Goal: Check status

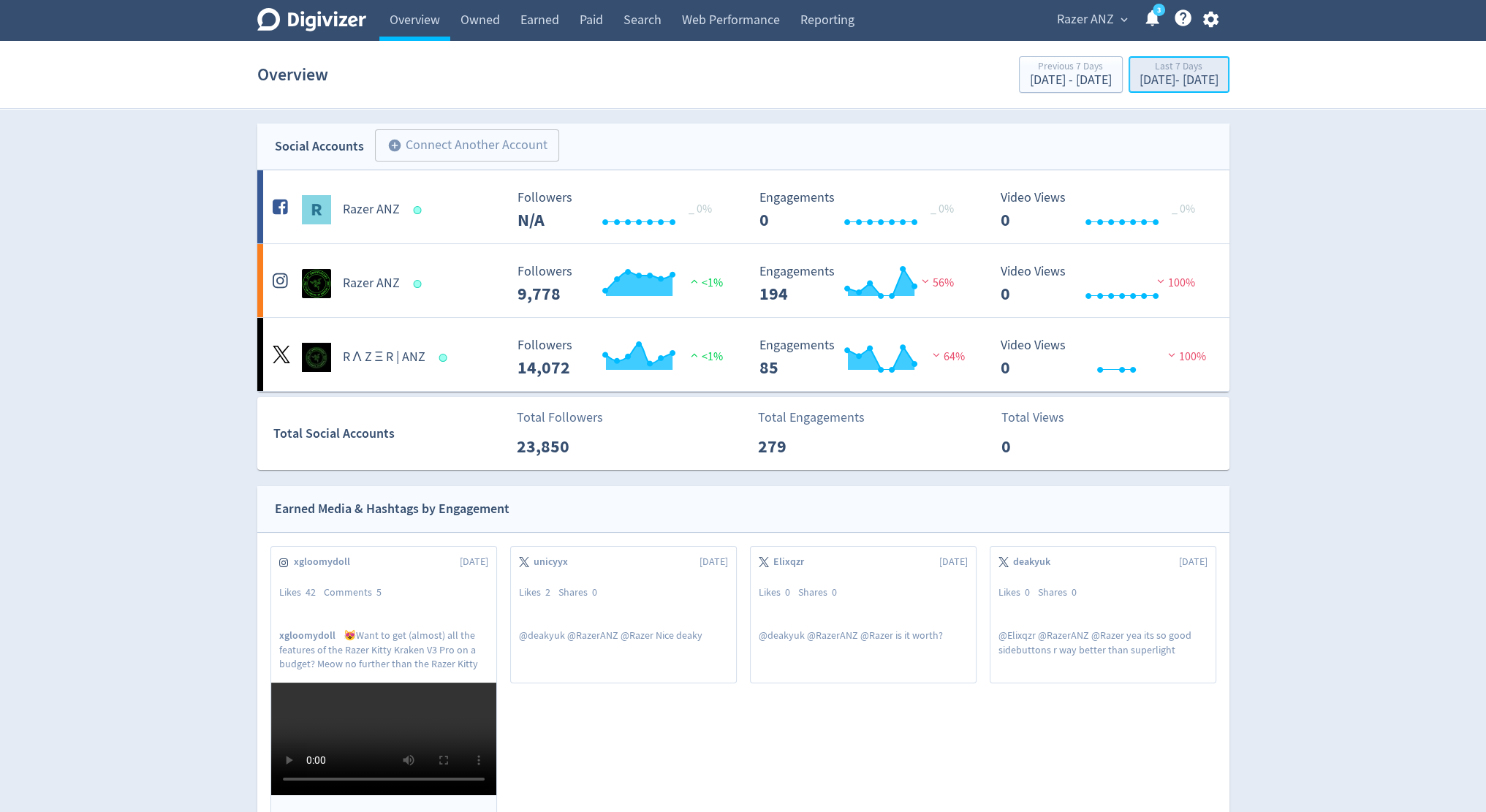
click at [1139, 72] on div "Last 7 Days" at bounding box center [1178, 67] width 79 height 13
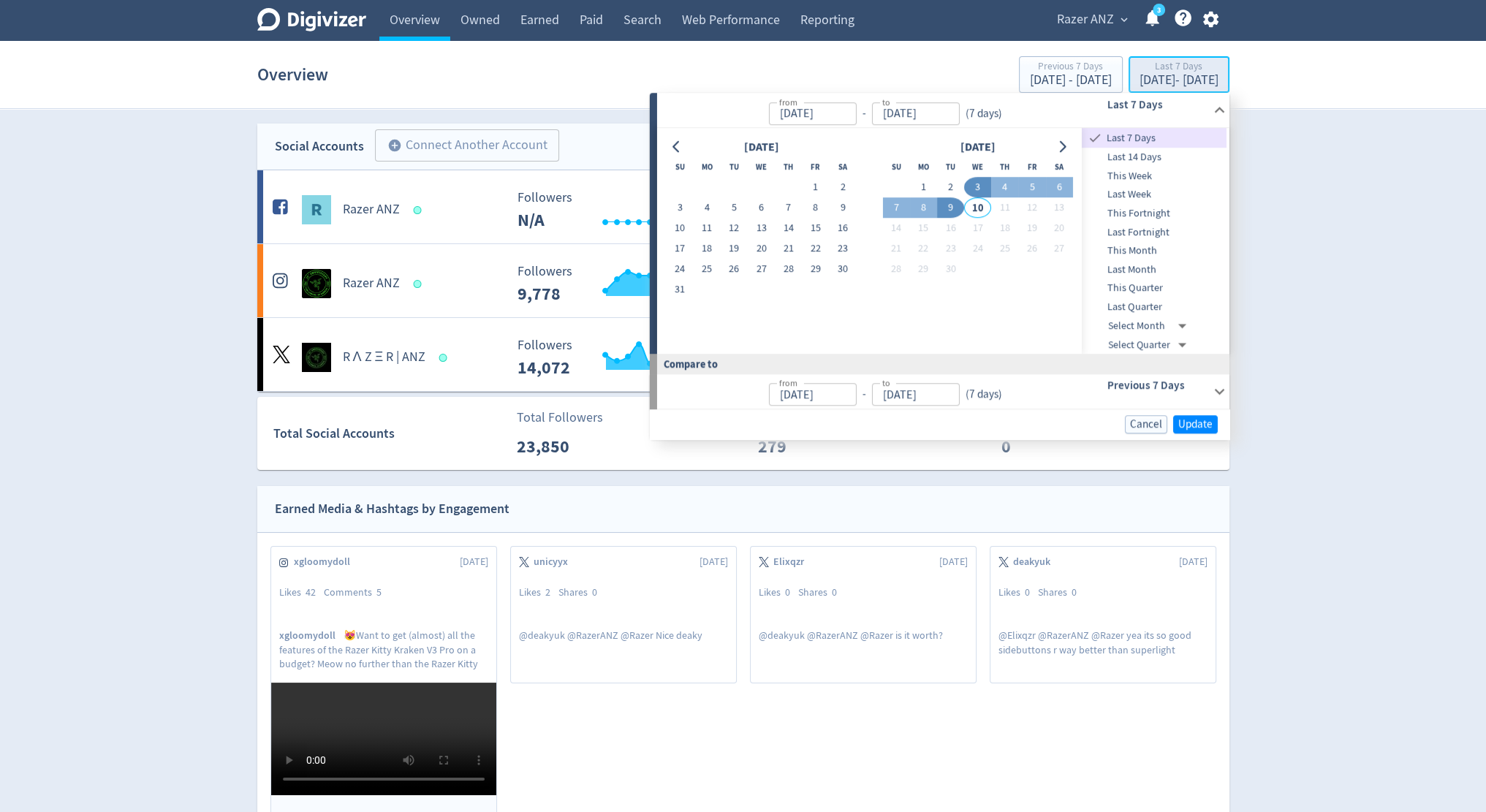
type input "[DATE]"
click at [927, 189] on button "1" at bounding box center [923, 187] width 27 height 21
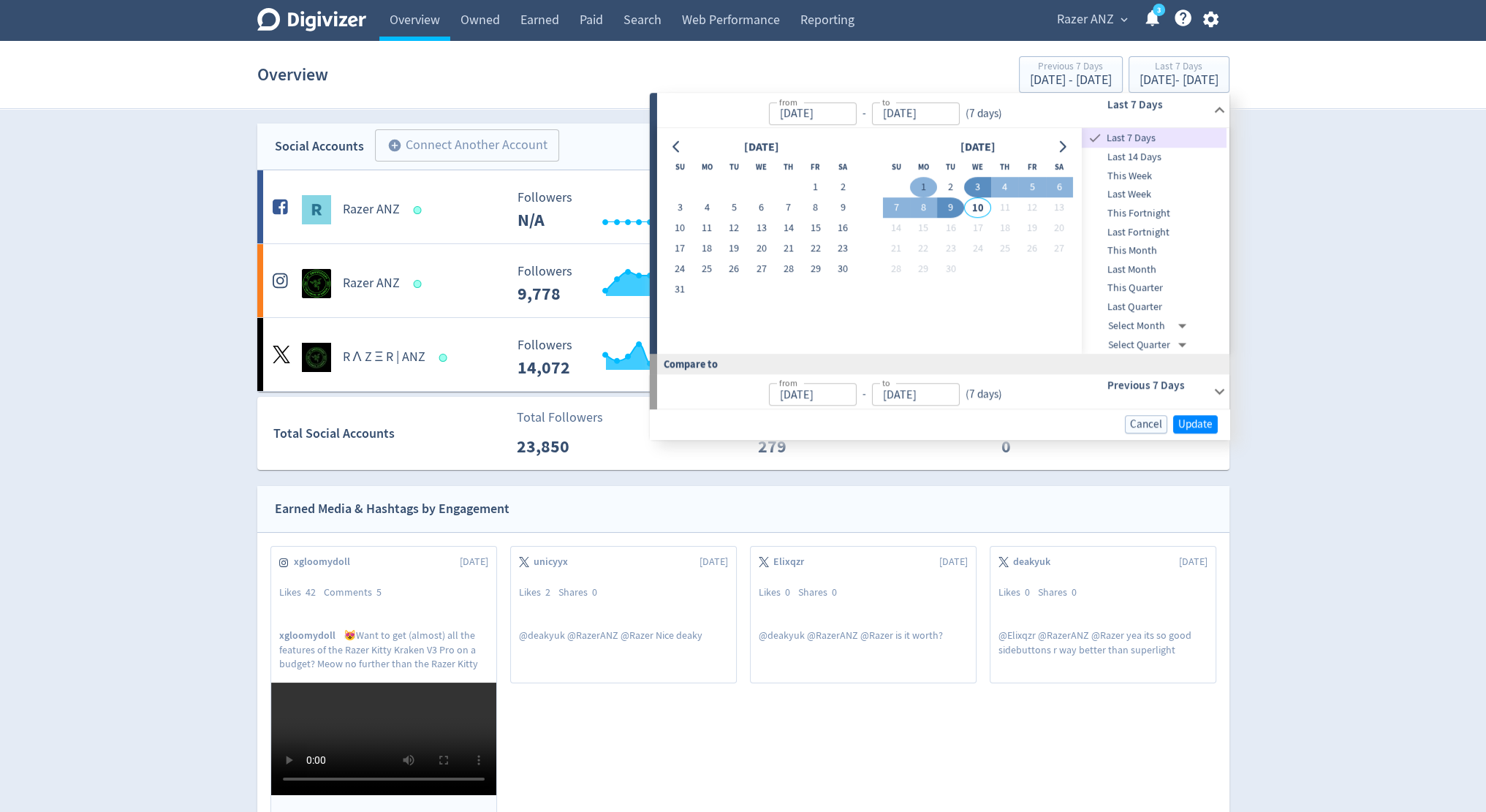
type input "[DATE]"
click at [952, 207] on button "9" at bounding box center [950, 208] width 27 height 21
type input "[DATE]"
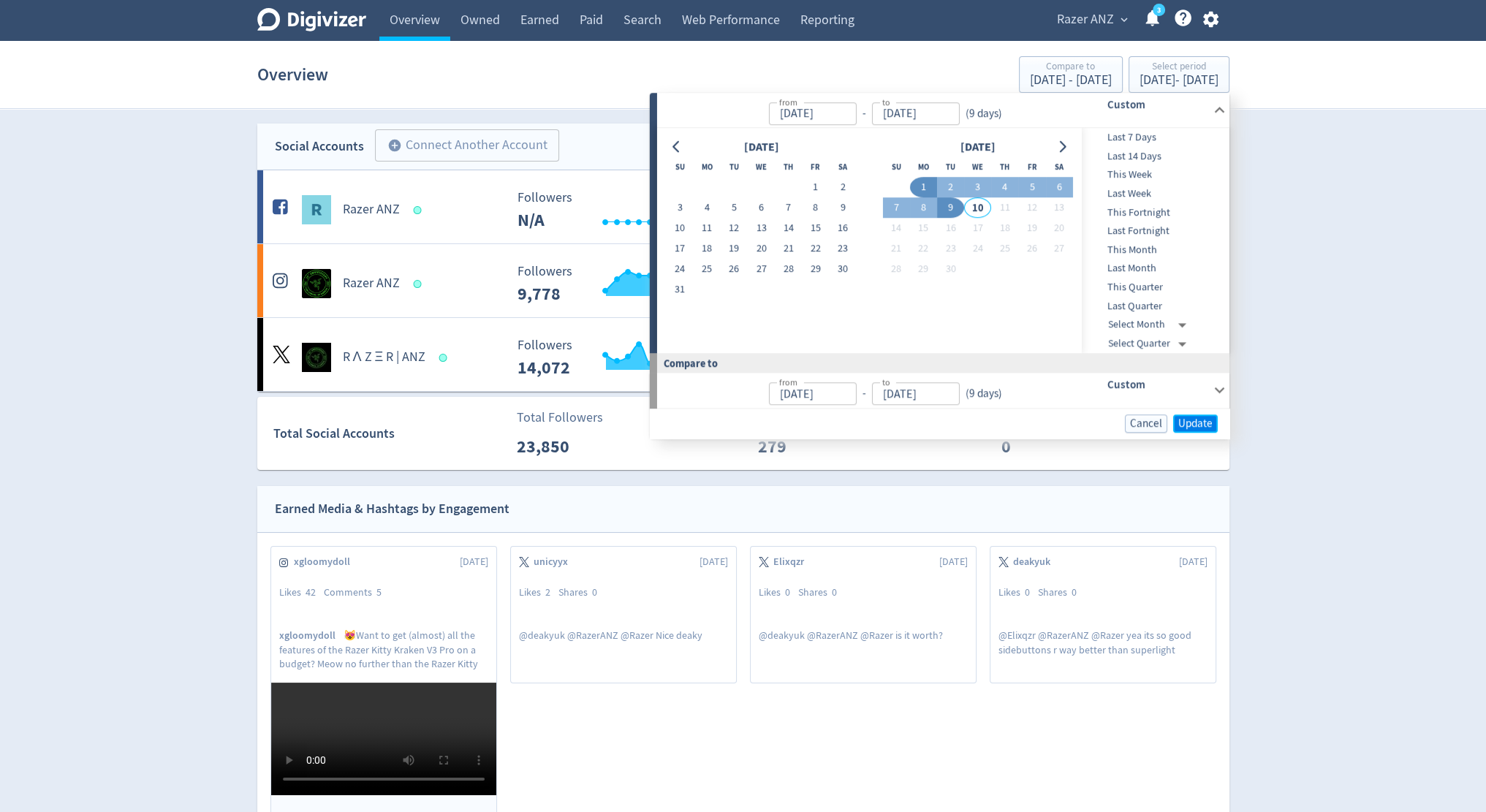
click at [1188, 423] on span "Update" at bounding box center [1195, 424] width 34 height 11
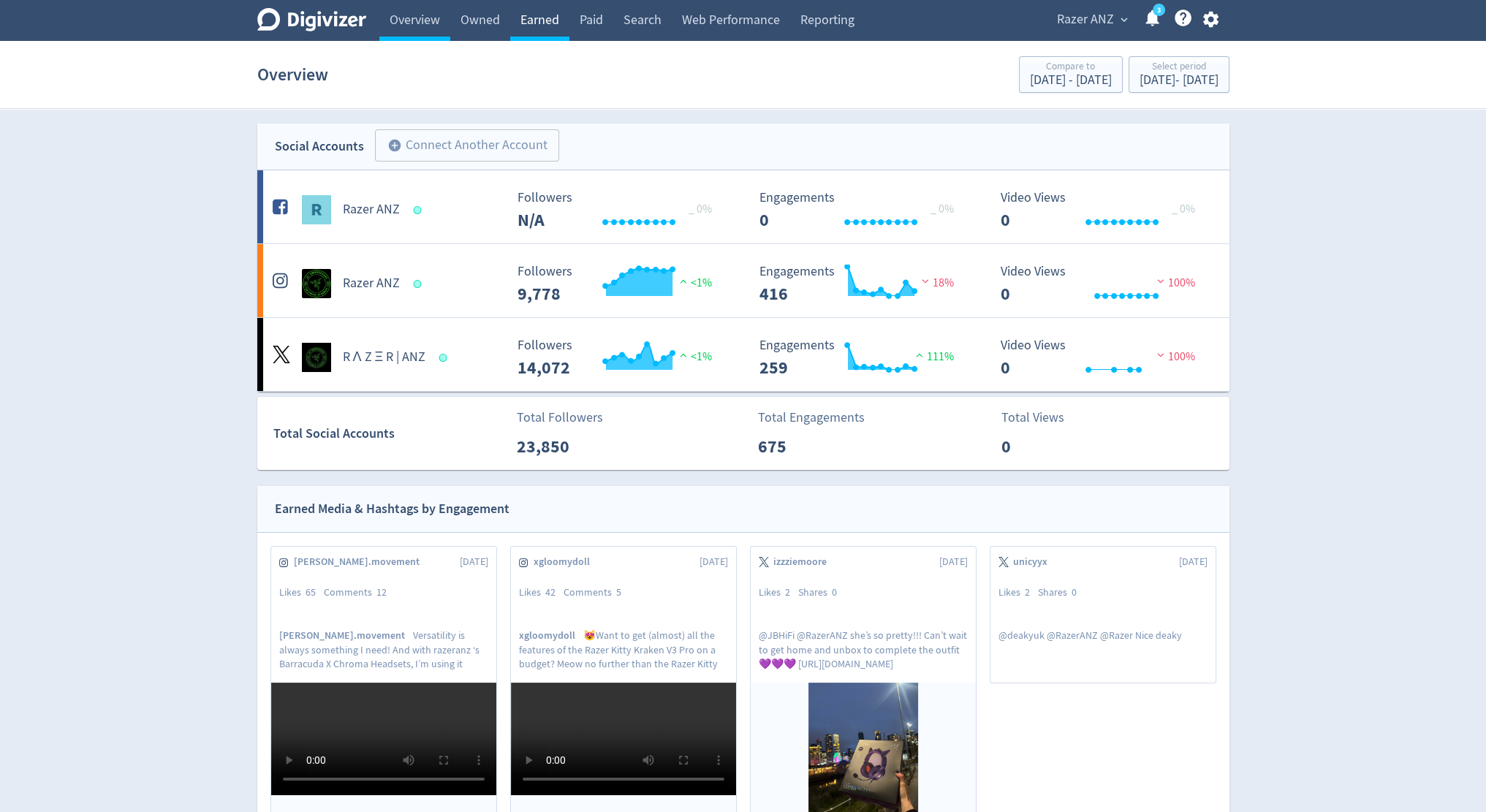
click at [533, 25] on link "Earned" at bounding box center [540, 20] width 59 height 40
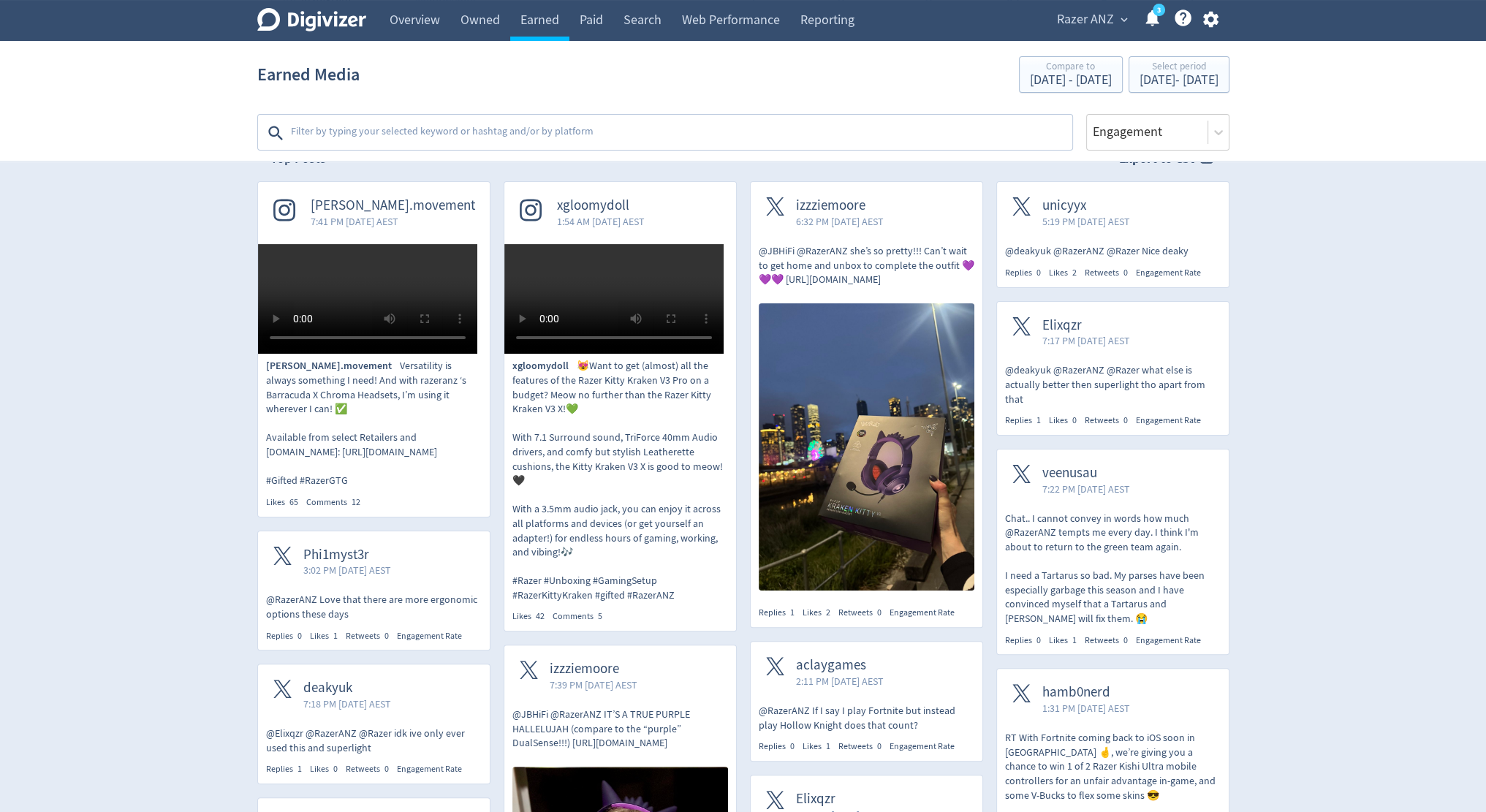
scroll to position [315, 0]
drag, startPoint x: 368, startPoint y: 326, endPoint x: 356, endPoint y: 200, distance: 126.6
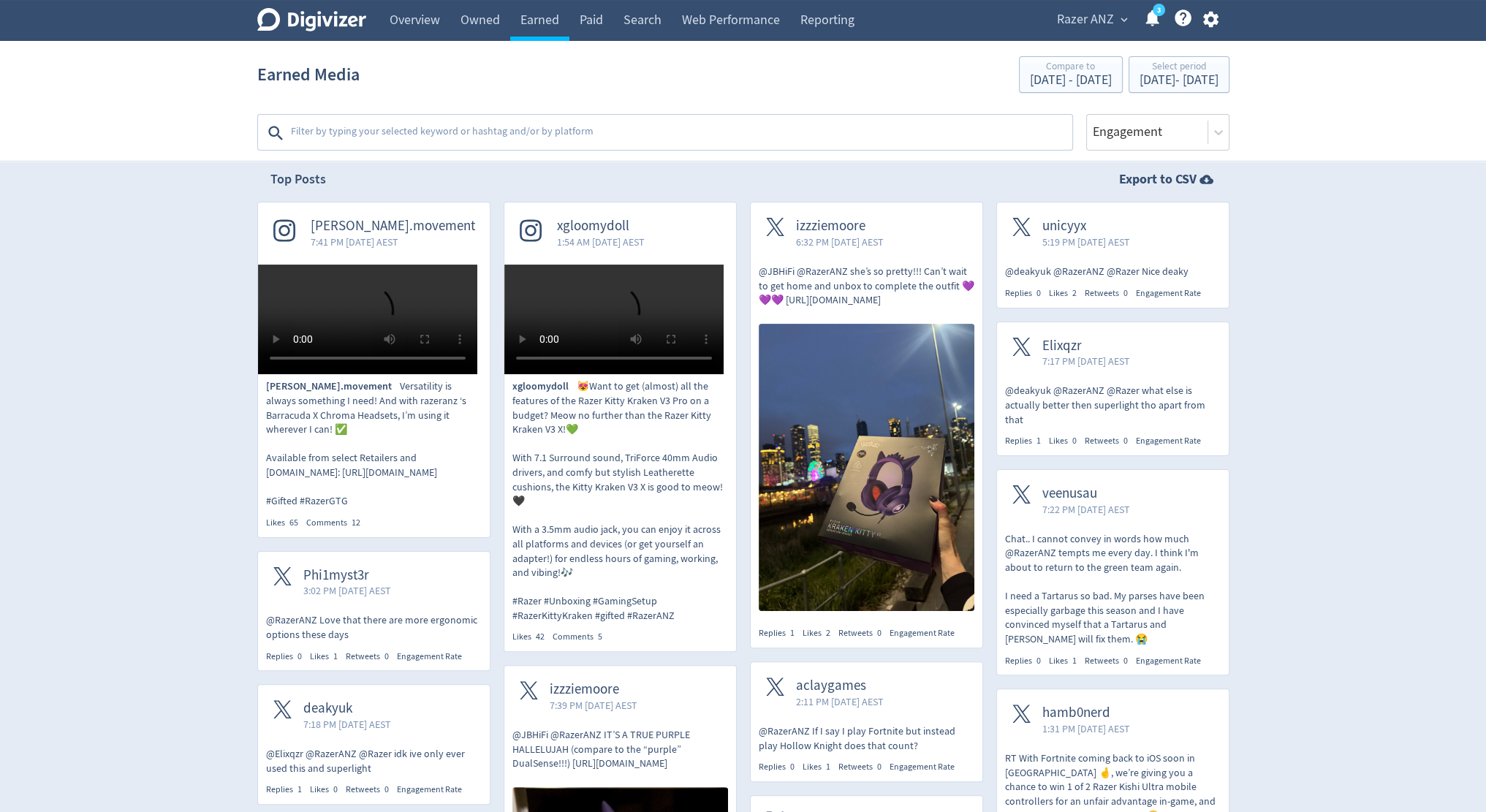
scroll to position [0, 0]
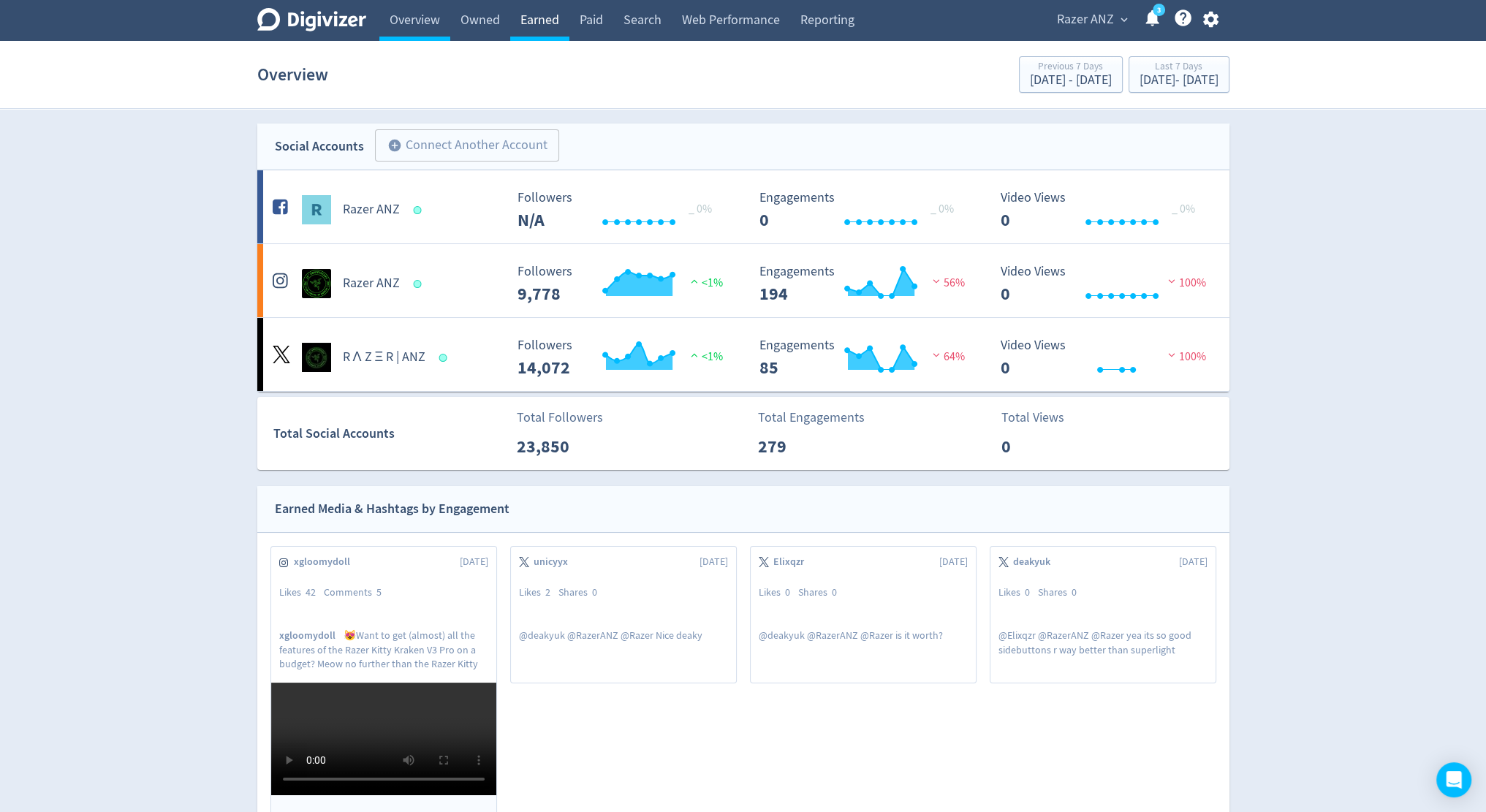
click at [543, 21] on link "Earned" at bounding box center [540, 20] width 59 height 40
